Goal: Task Accomplishment & Management: Complete application form

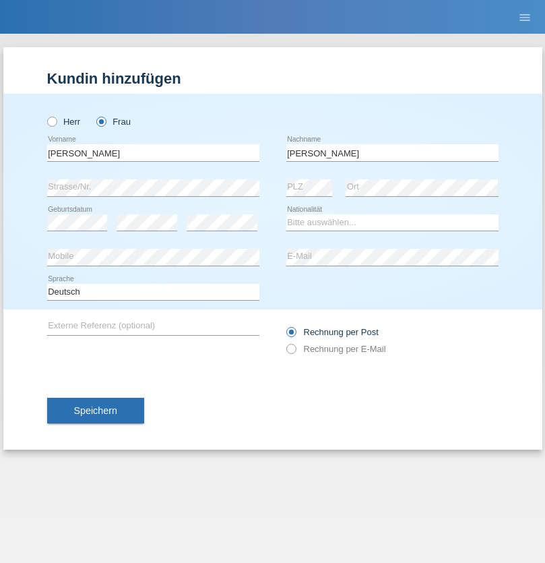
type input "[PERSON_NAME]"
select select "CH"
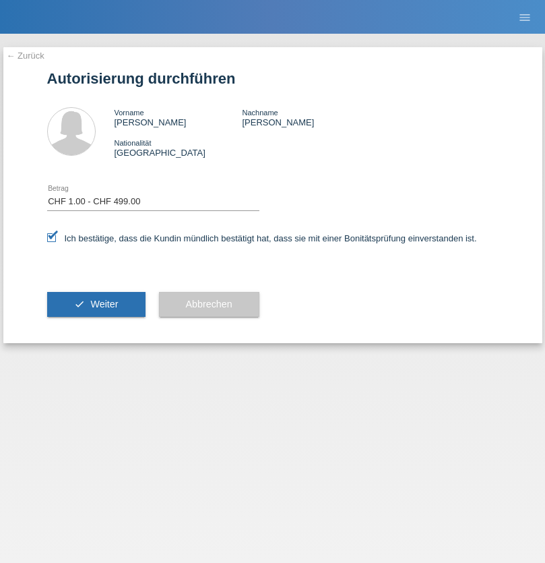
select select "1"
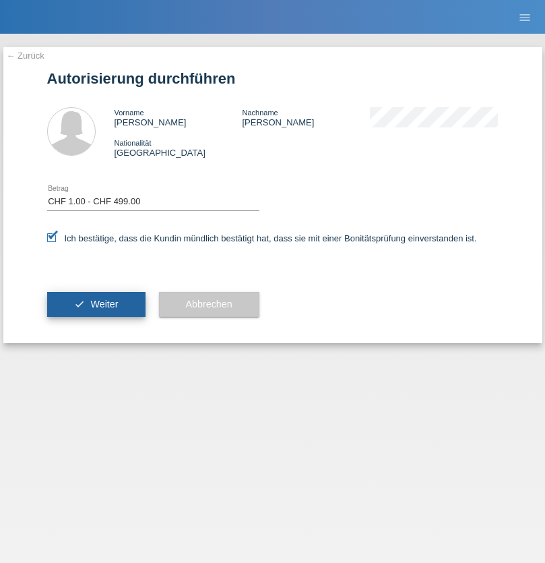
click at [96, 304] on span "Weiter" at bounding box center [104, 304] width 28 height 11
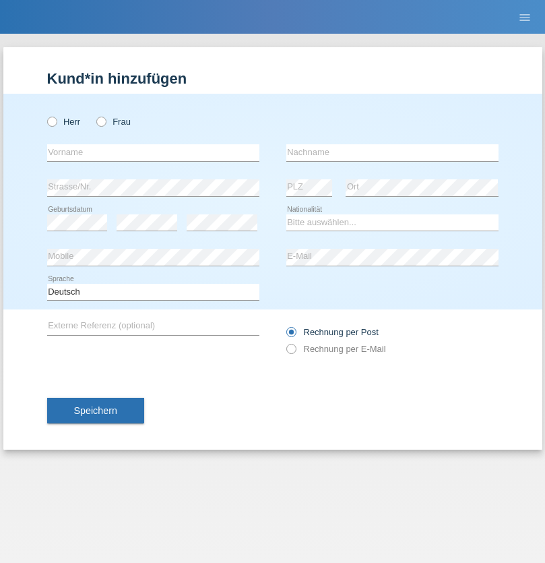
radio input "true"
click at [153, 152] on input "text" at bounding box center [153, 152] width 212 height 17
type input "Drenushe"
click at [392, 152] on input "text" at bounding box center [393, 152] width 212 height 17
type input "Kryeziu"
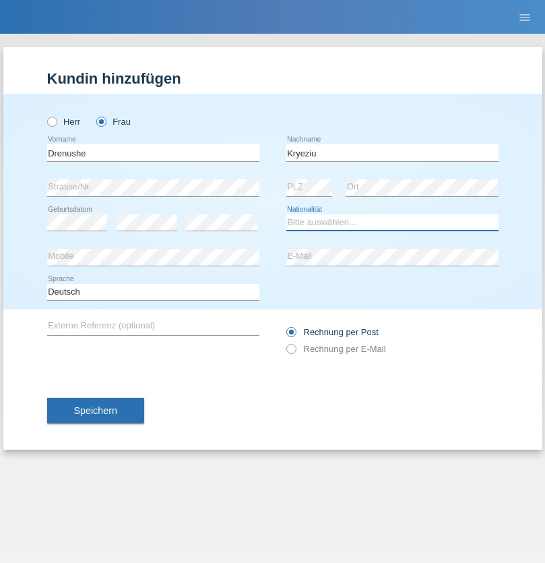
select select "XK"
select select "C"
select select "11"
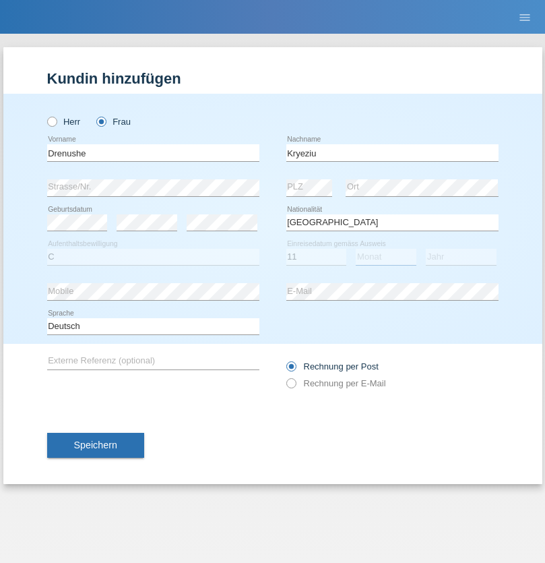
select select "03"
select select "2011"
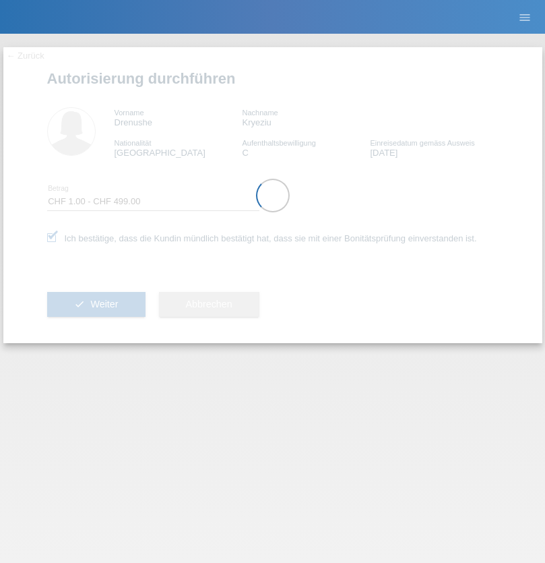
select select "1"
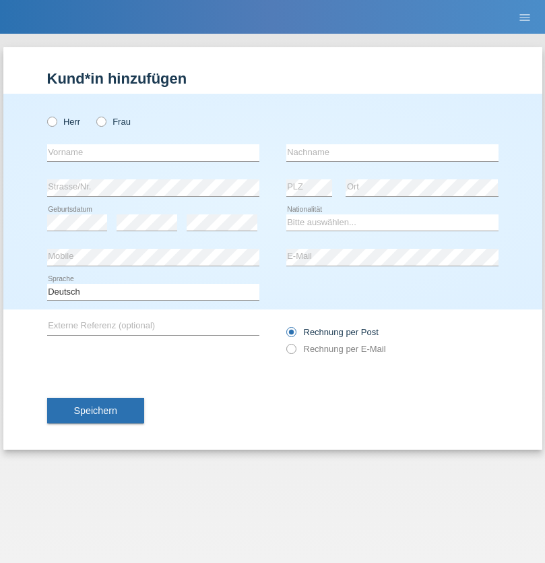
radio input "true"
click at [153, 152] on input "text" at bounding box center [153, 152] width 212 height 17
type input "Silvana"
click at [392, 152] on input "text" at bounding box center [393, 152] width 212 height 17
type input "Buttà"
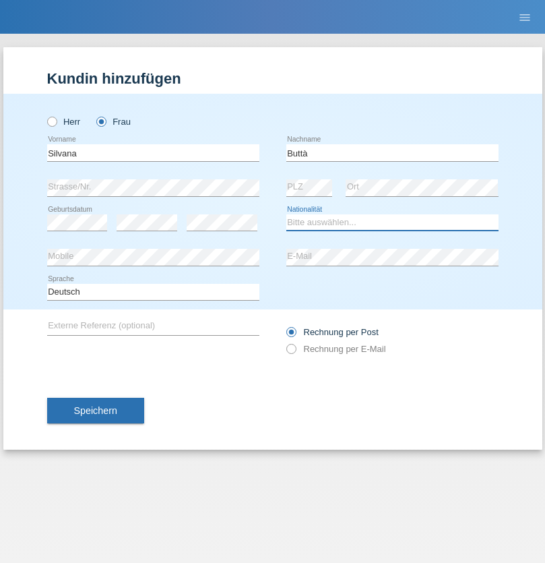
select select "IT"
select select "C"
select select "11"
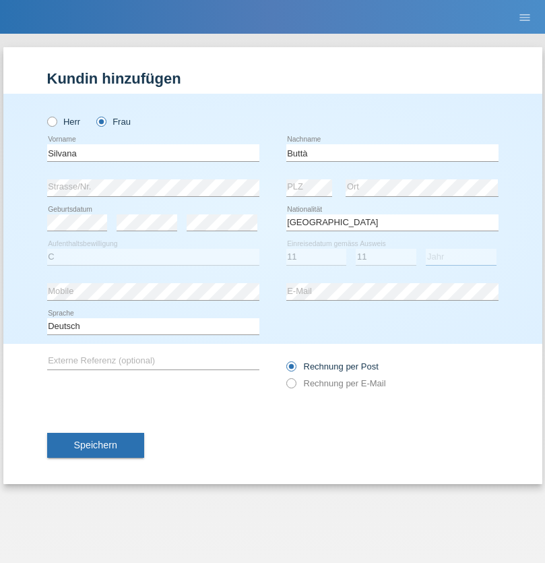
select select "1998"
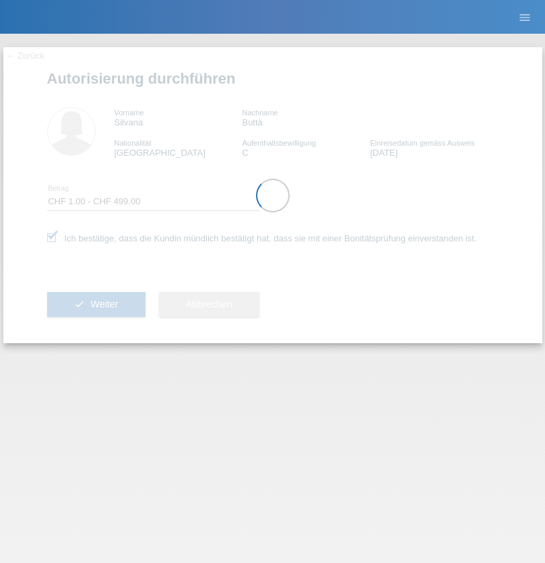
select select "1"
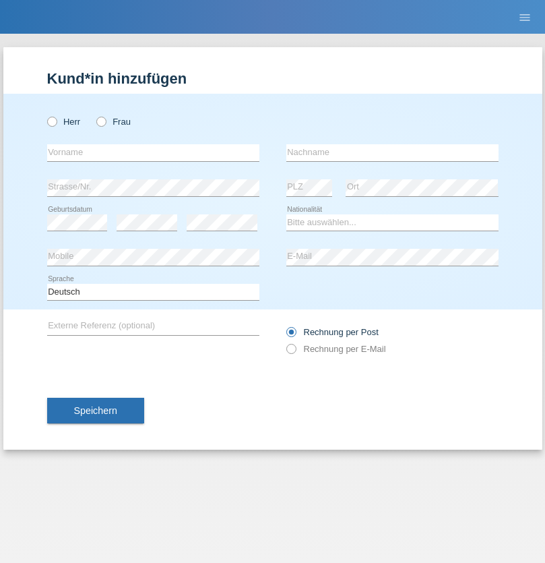
radio input "true"
click at [153, 152] on input "text" at bounding box center [153, 152] width 212 height 17
type input "Flavius"
click at [392, 152] on input "text" at bounding box center [393, 152] width 212 height 17
type input "Ginga"
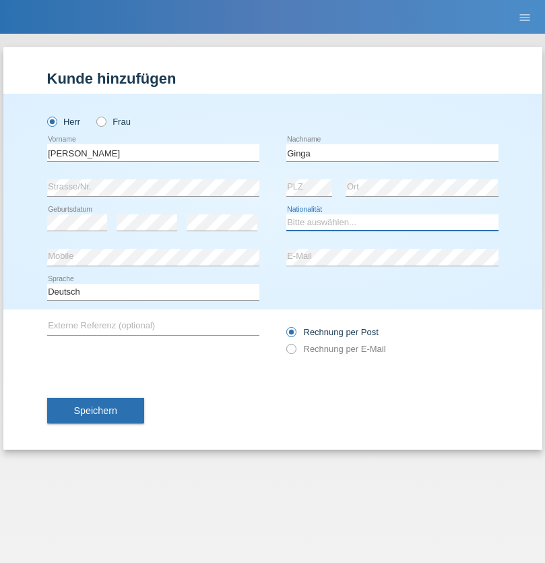
select select "RO"
select select "C"
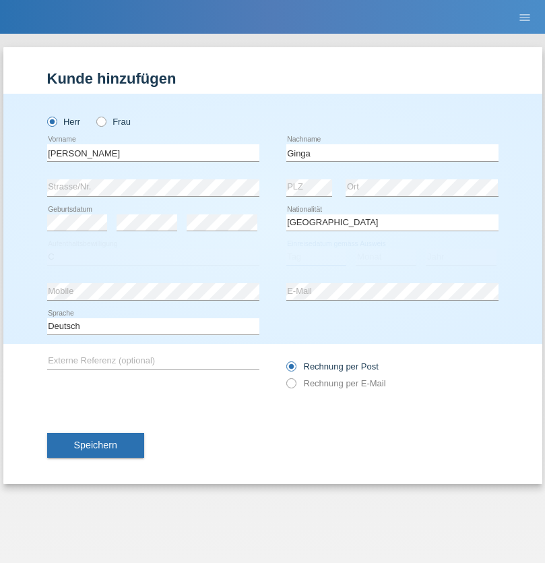
select select "02"
select select "01"
select select "2021"
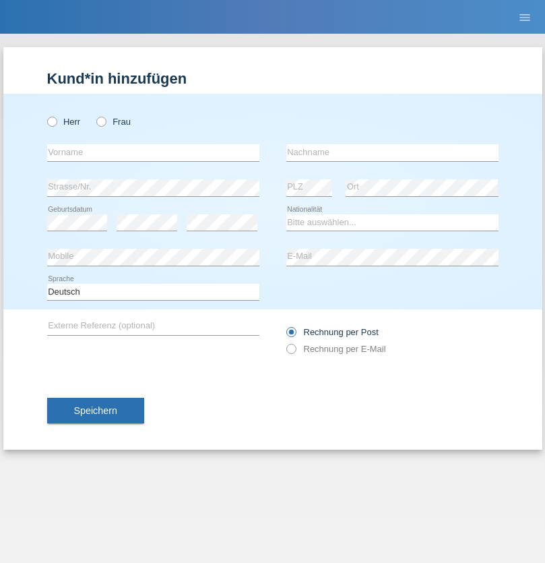
radio input "true"
click at [153, 152] on input "text" at bounding box center [153, 152] width 212 height 17
type input "Arben"
click at [392, 152] on input "text" at bounding box center [393, 152] width 212 height 17
type input "Zenuni"
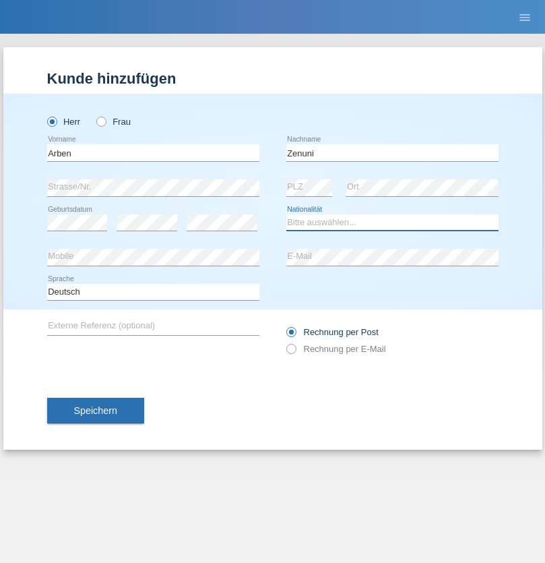
select select "CH"
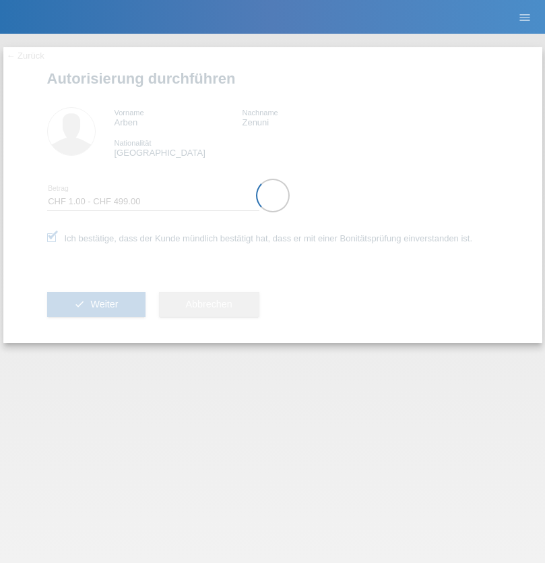
select select "1"
